Goal: Task Accomplishment & Management: Use online tool/utility

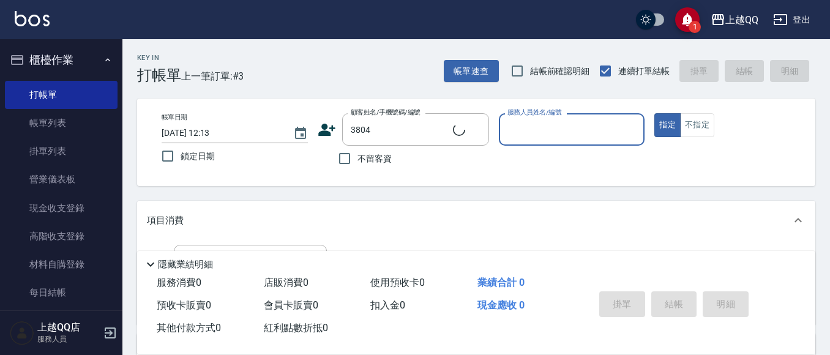
type input "[PERSON_NAME]/0976580500/3804"
type input "欣樺-6"
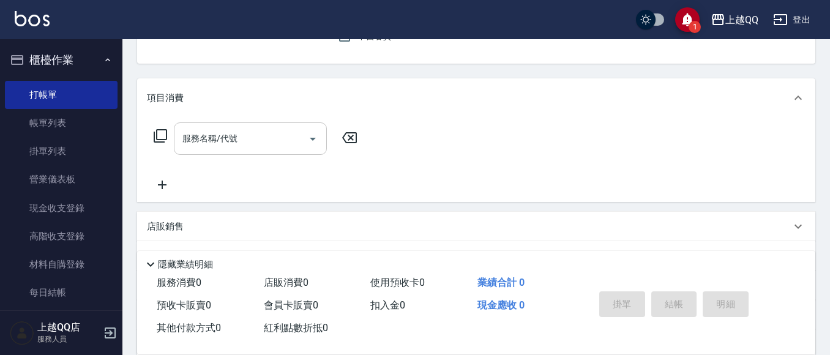
click at [655, 0] on button "指定" at bounding box center [668, 3] width 26 height 24
type button "true"
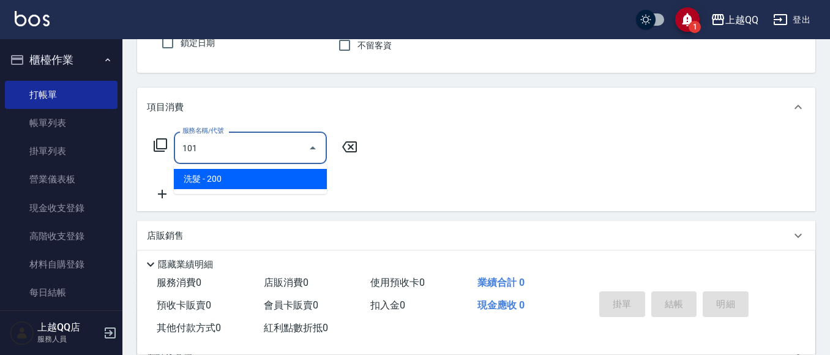
type input "洗髮(101)"
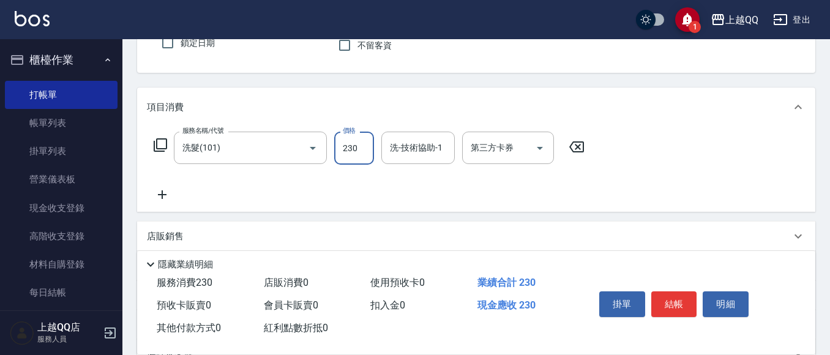
type input "230"
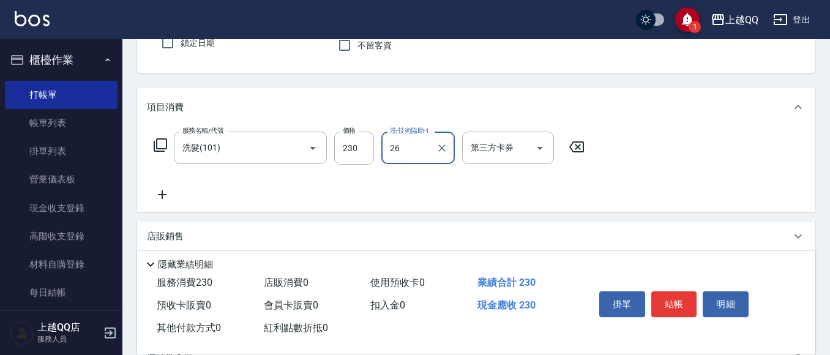
type input "[PERSON_NAME]-26"
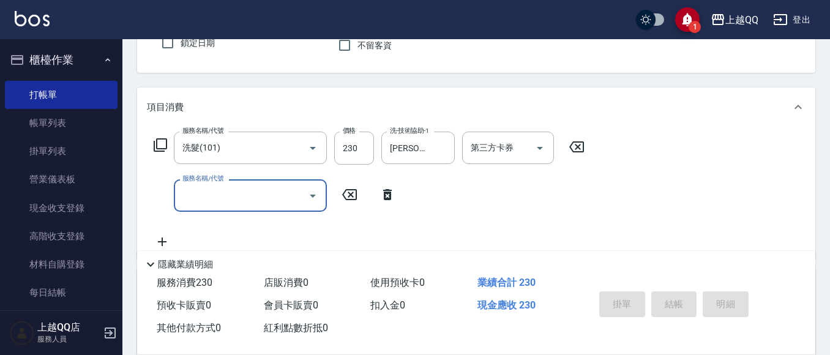
type input "[DATE] 12:52"
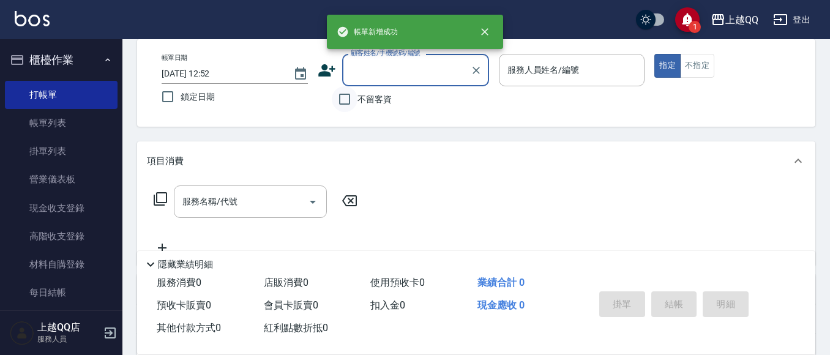
scroll to position [52, 0]
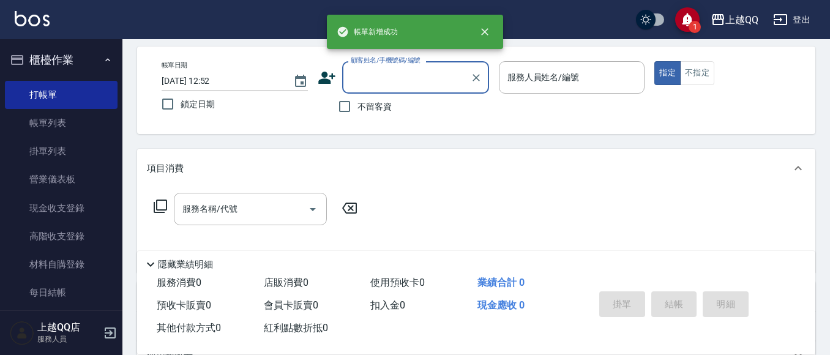
drag, startPoint x: 383, startPoint y: 96, endPoint x: 395, endPoint y: 103, distance: 13.8
click at [385, 97] on label "不留客資" at bounding box center [362, 107] width 60 height 26
click at [358, 97] on input "不留客資" at bounding box center [345, 107] width 26 height 26
checkbox input "true"
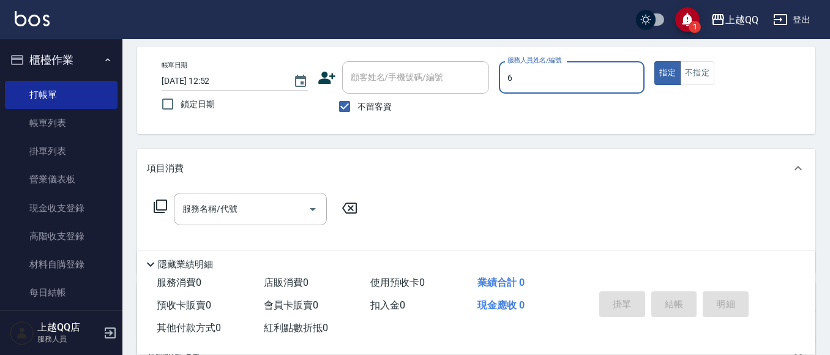
type input "欣樺-6"
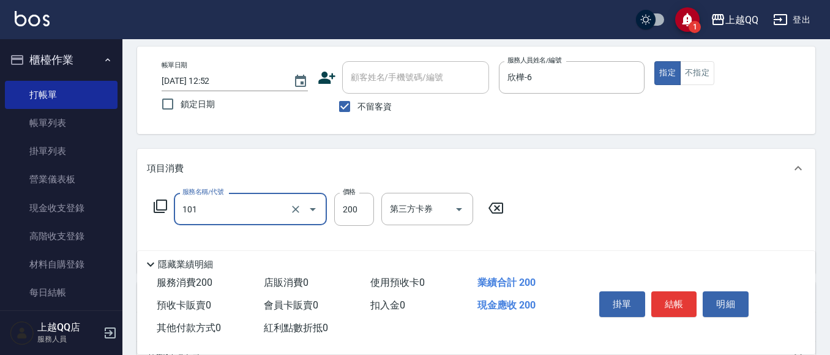
type input "洗髮(101)"
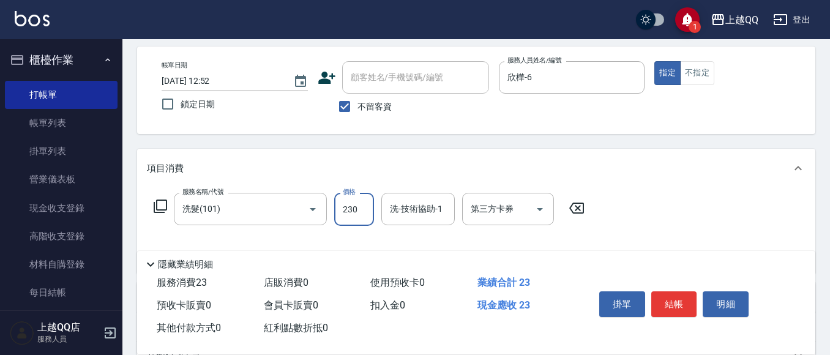
type input "230"
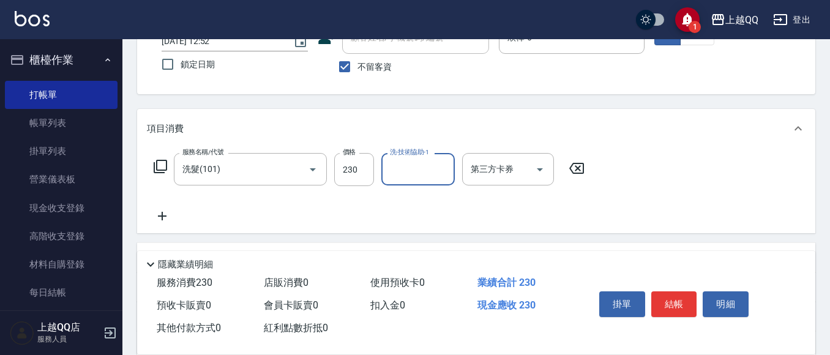
scroll to position [113, 0]
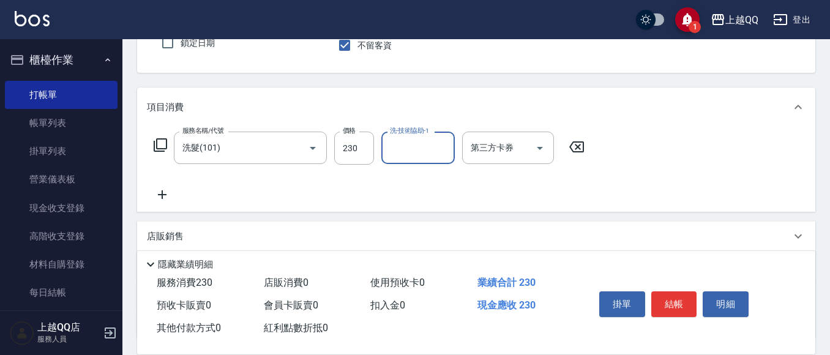
type input "2"
type input "[PERSON_NAME]-16"
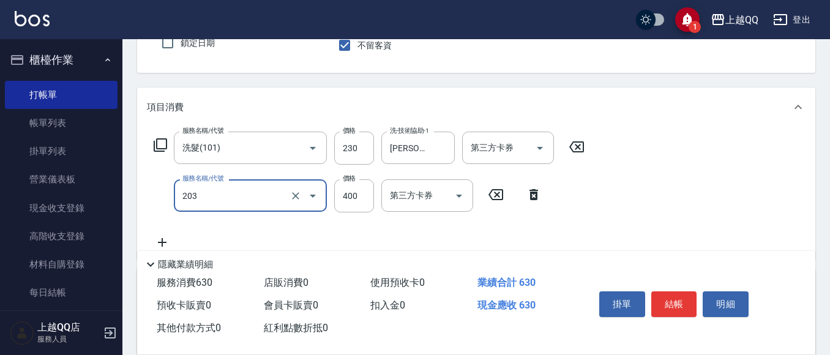
type input "指定單剪(203)"
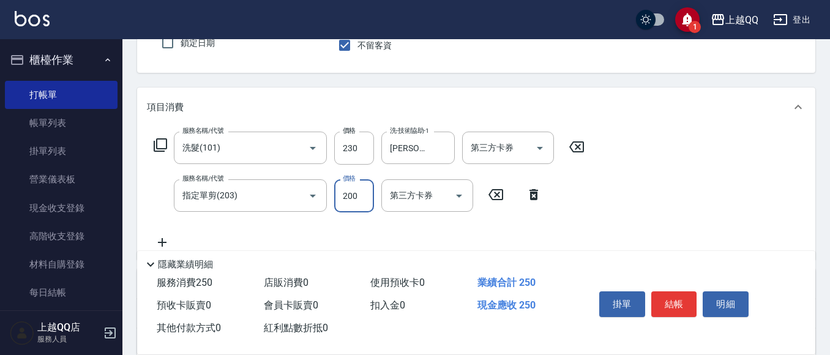
type input "200"
